Goal: Ask a question

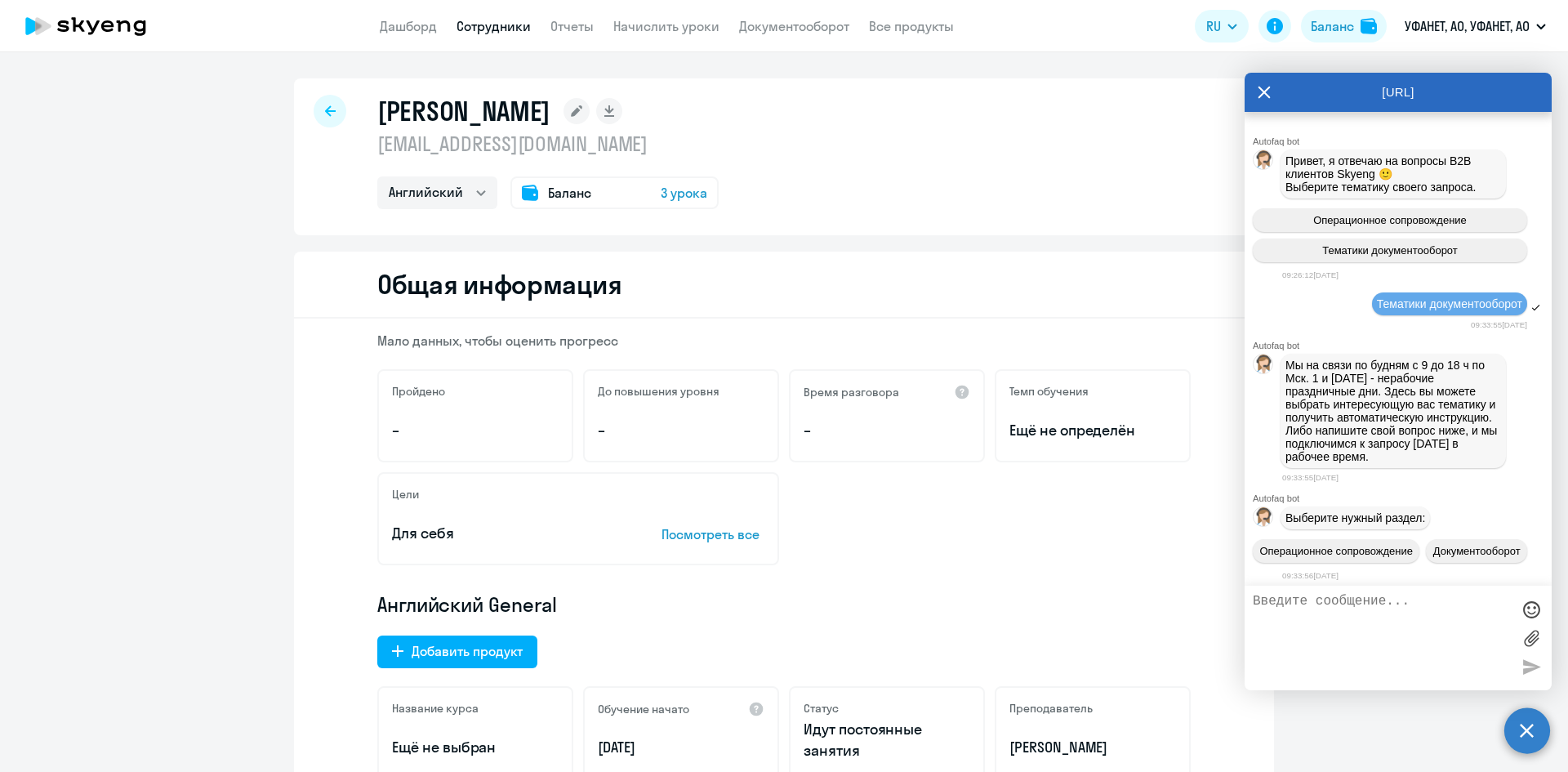
select select "english"
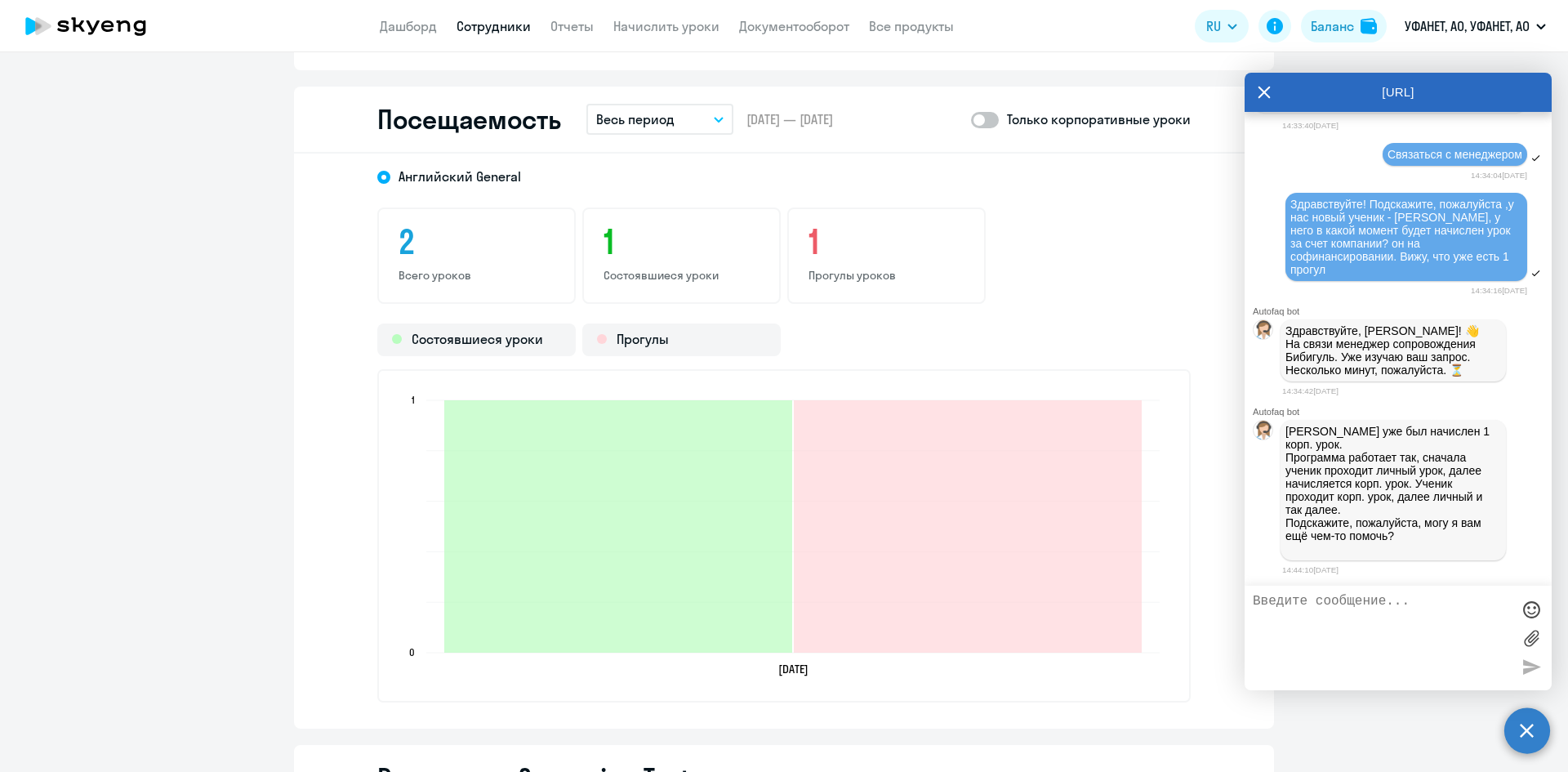
click at [1329, 609] on textarea at bounding box center [1381, 638] width 258 height 88
type textarea "да, подскажите, пожалуйста, сейчас у него 1 пройденный урок и 1 прогул, след ур…"
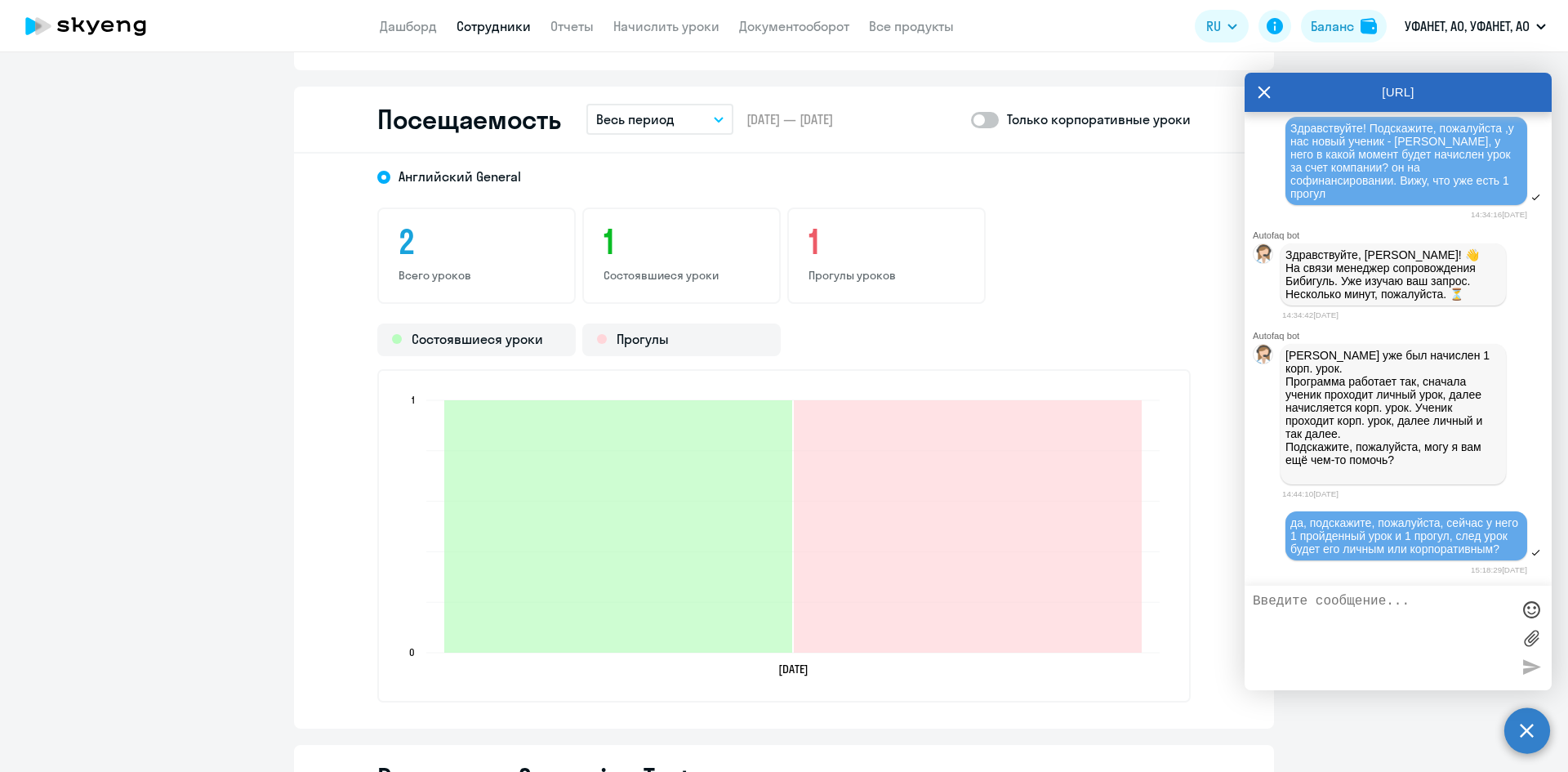
click at [678, 254] on h3 "1" at bounding box center [681, 242] width 156 height 40
click at [987, 115] on span at bounding box center [985, 120] width 28 height 16
click at [971, 119] on input "checkbox" at bounding box center [970, 119] width 1 height 1
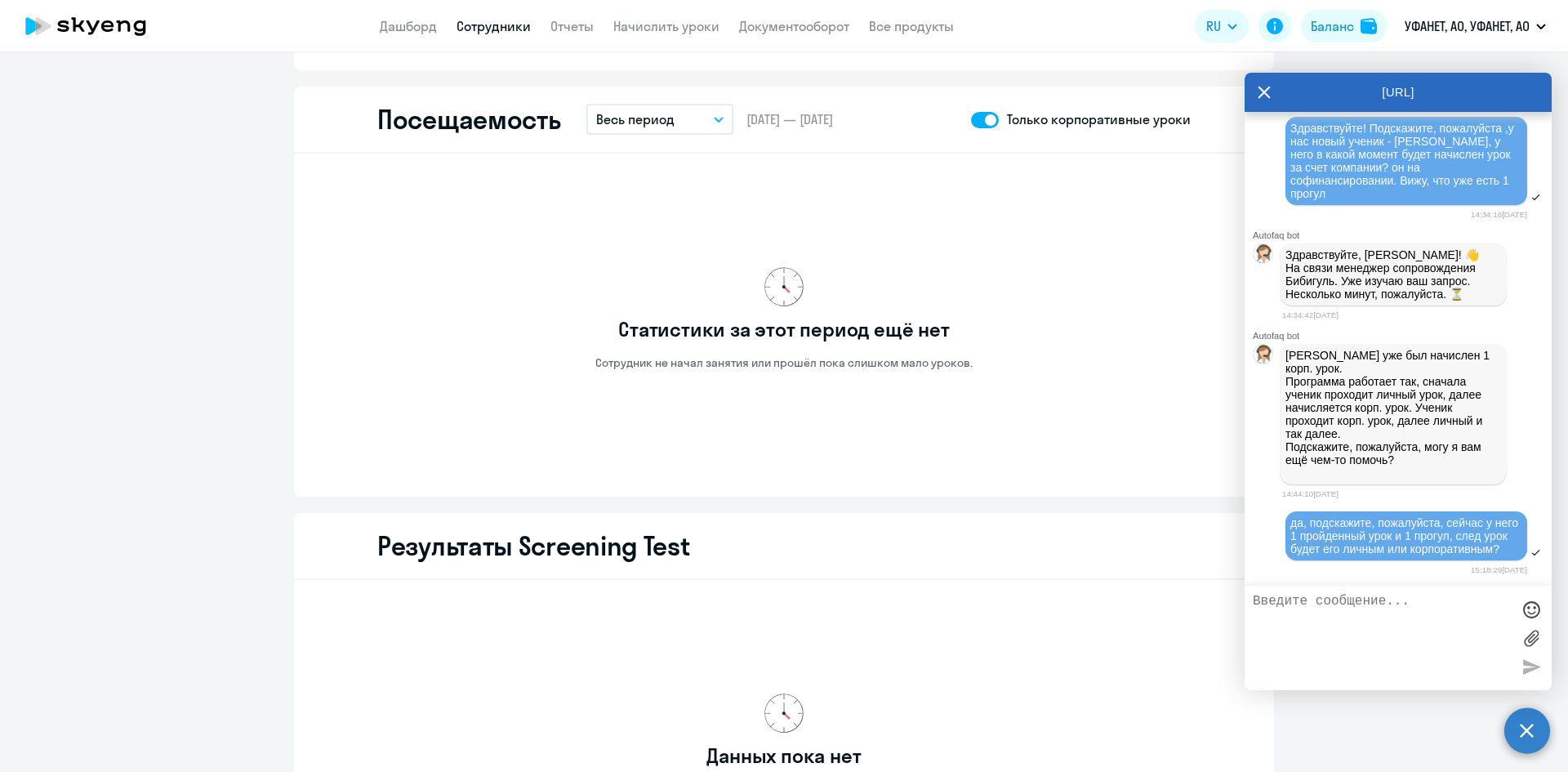
click at [971, 123] on span at bounding box center [985, 120] width 28 height 16
click at [970, 120] on input "checkbox" at bounding box center [970, 119] width 1 height 1
checkbox input "false"
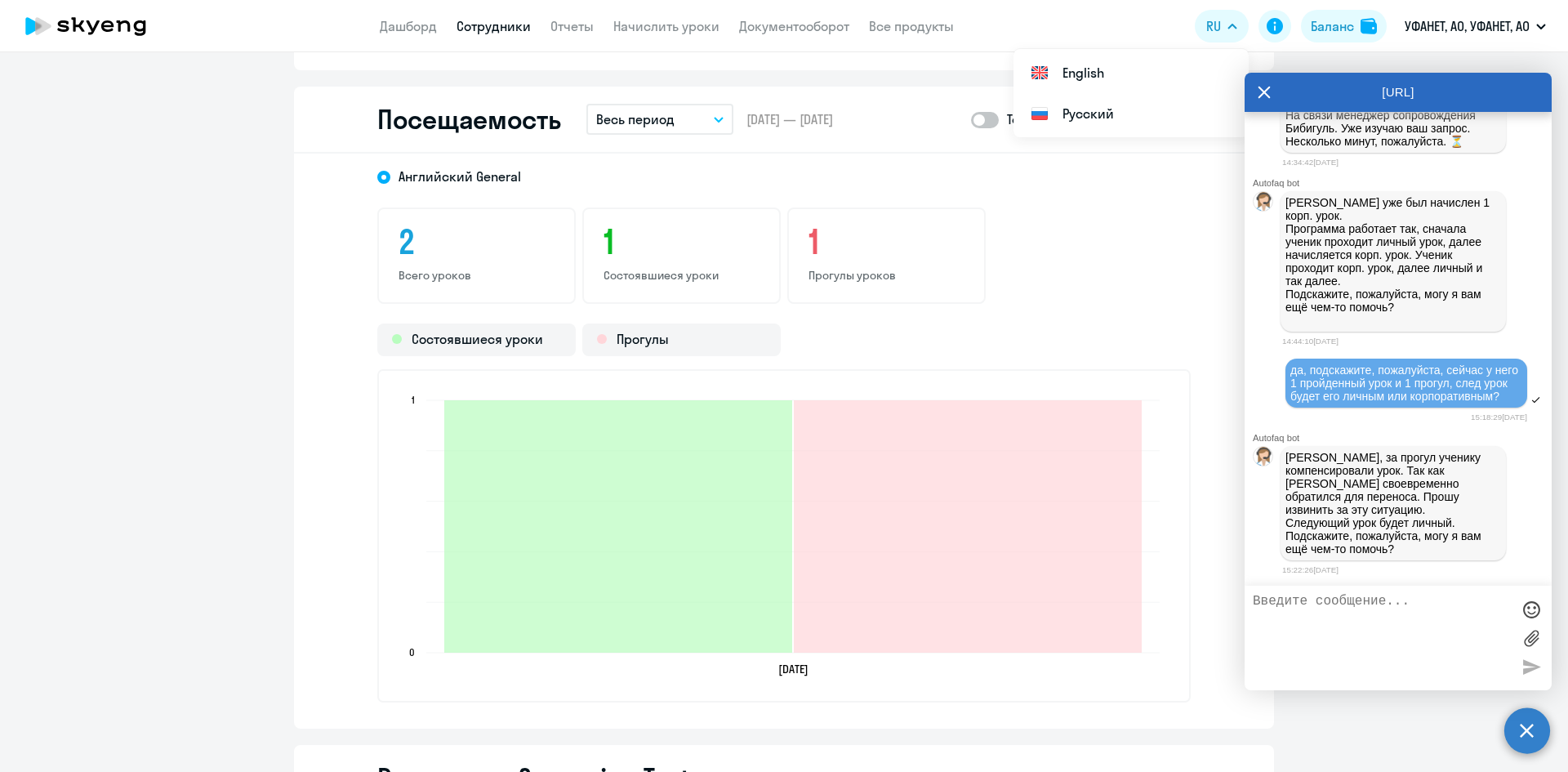
scroll to position [9837, 0]
click at [1305, 603] on textarea at bounding box center [1381, 638] width 258 height 88
type textarea "[PERSON_NAME]"
type textarea "Благодарю"
